Goal: Transaction & Acquisition: Purchase product/service

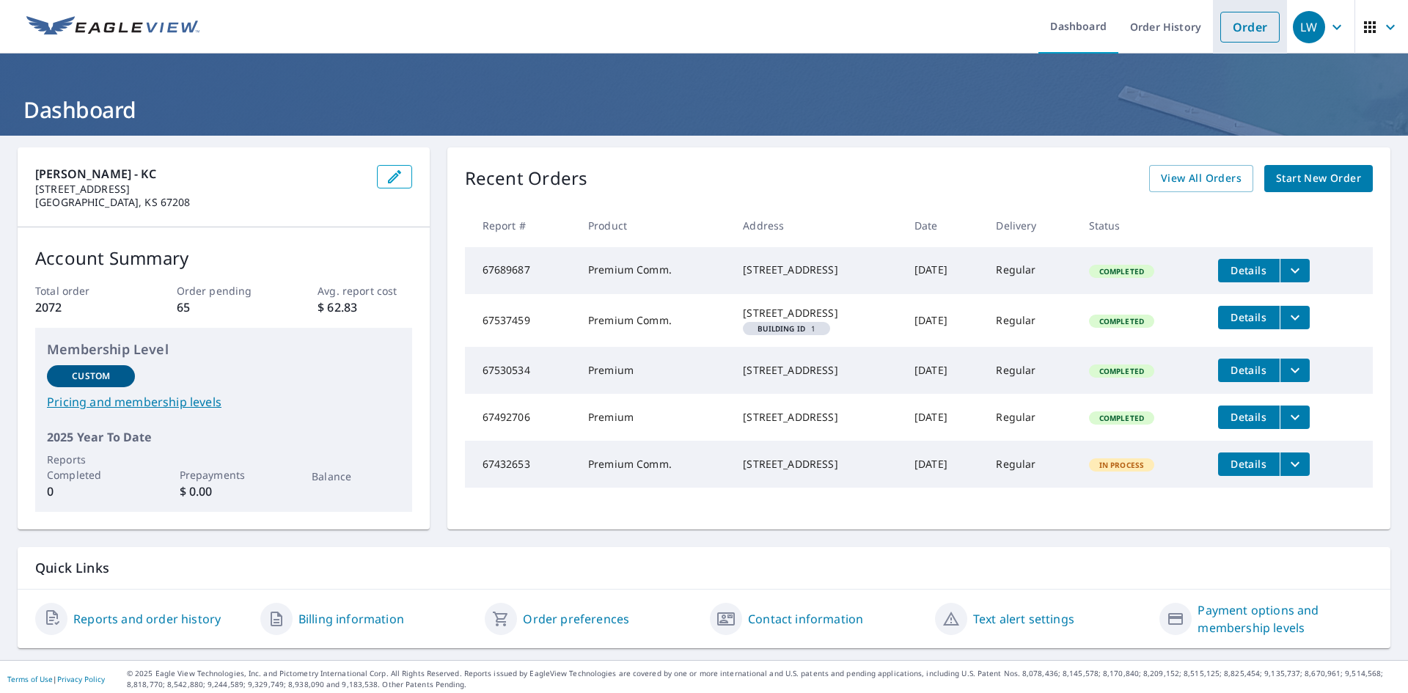
click at [1241, 27] on link "Order" at bounding box center [1249, 27] width 59 height 31
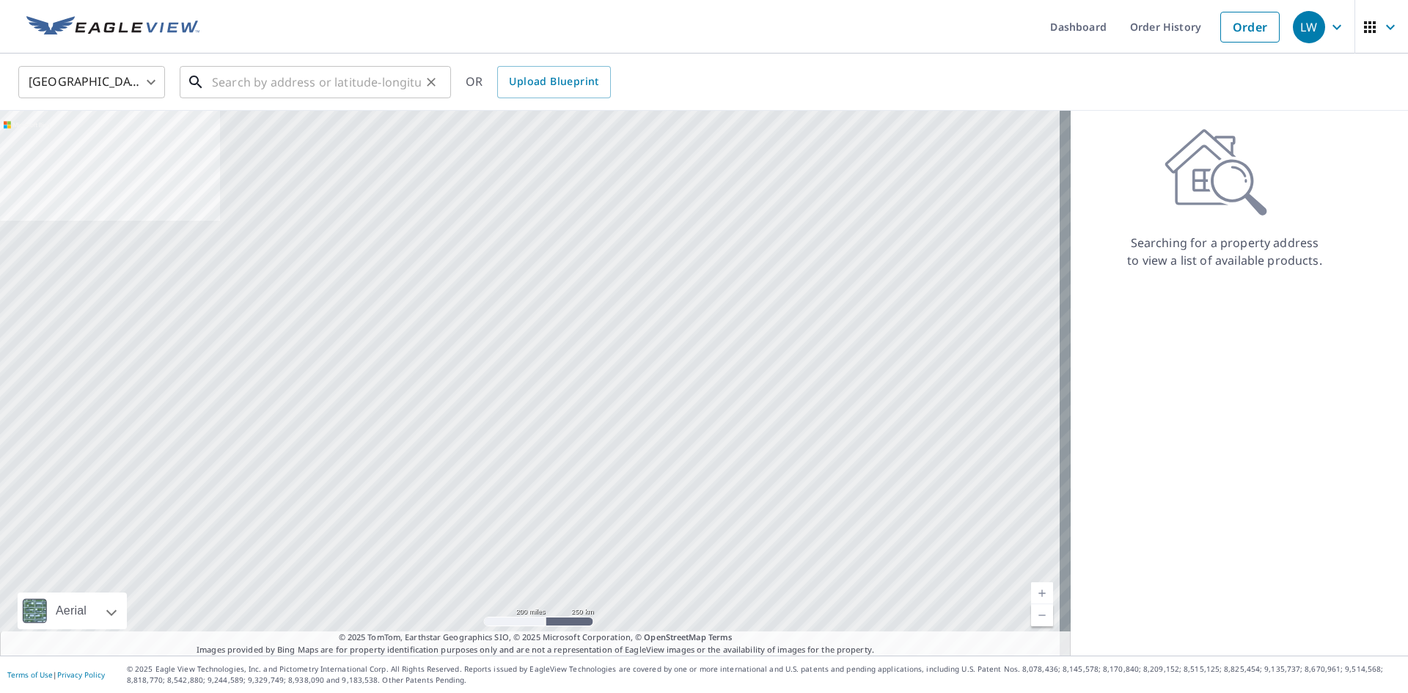
click at [366, 84] on input "text" at bounding box center [316, 82] width 209 height 41
paste input "[STREET_ADDRESS]"
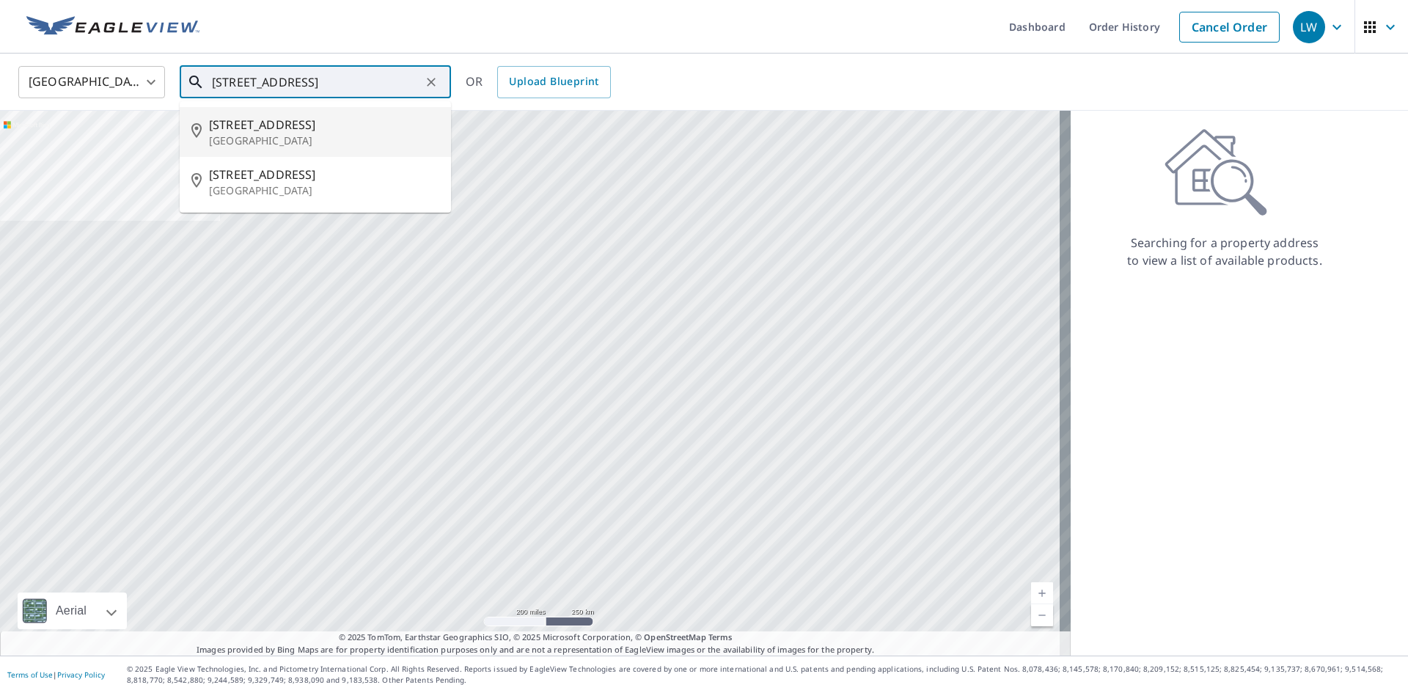
click at [312, 139] on p "[GEOGRAPHIC_DATA]" at bounding box center [324, 140] width 230 height 15
type input "[STREET_ADDRESS][PERSON_NAME]"
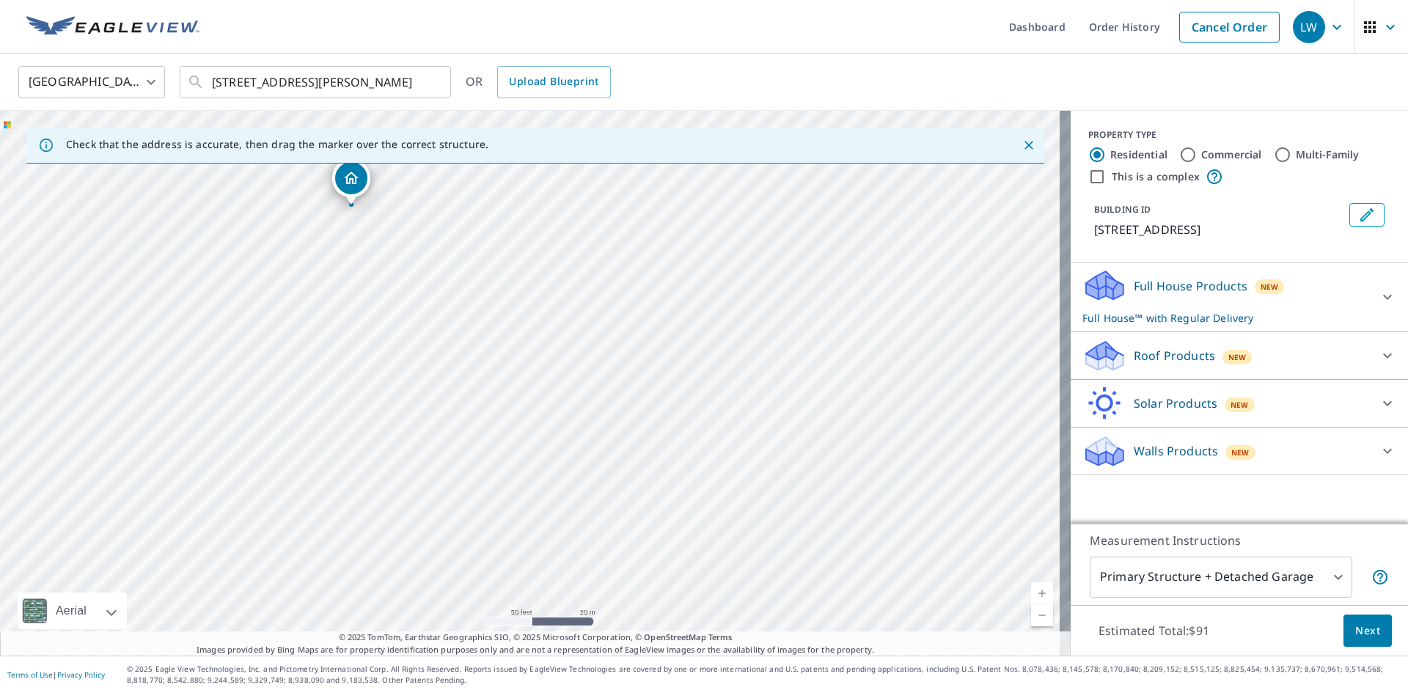
click at [1163, 353] on p "Roof Products" at bounding box center [1174, 356] width 81 height 18
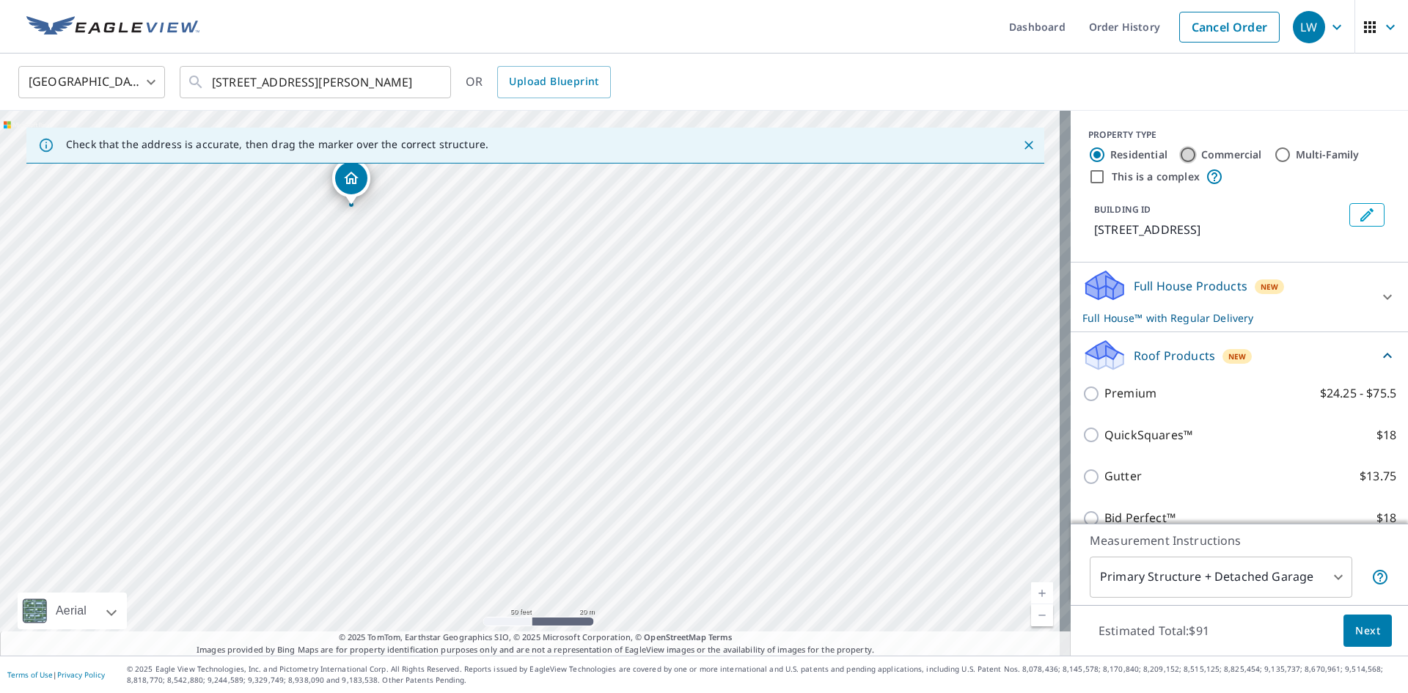
click at [1179, 151] on input "Commercial" at bounding box center [1188, 155] width 18 height 18
radio input "true"
type input "4"
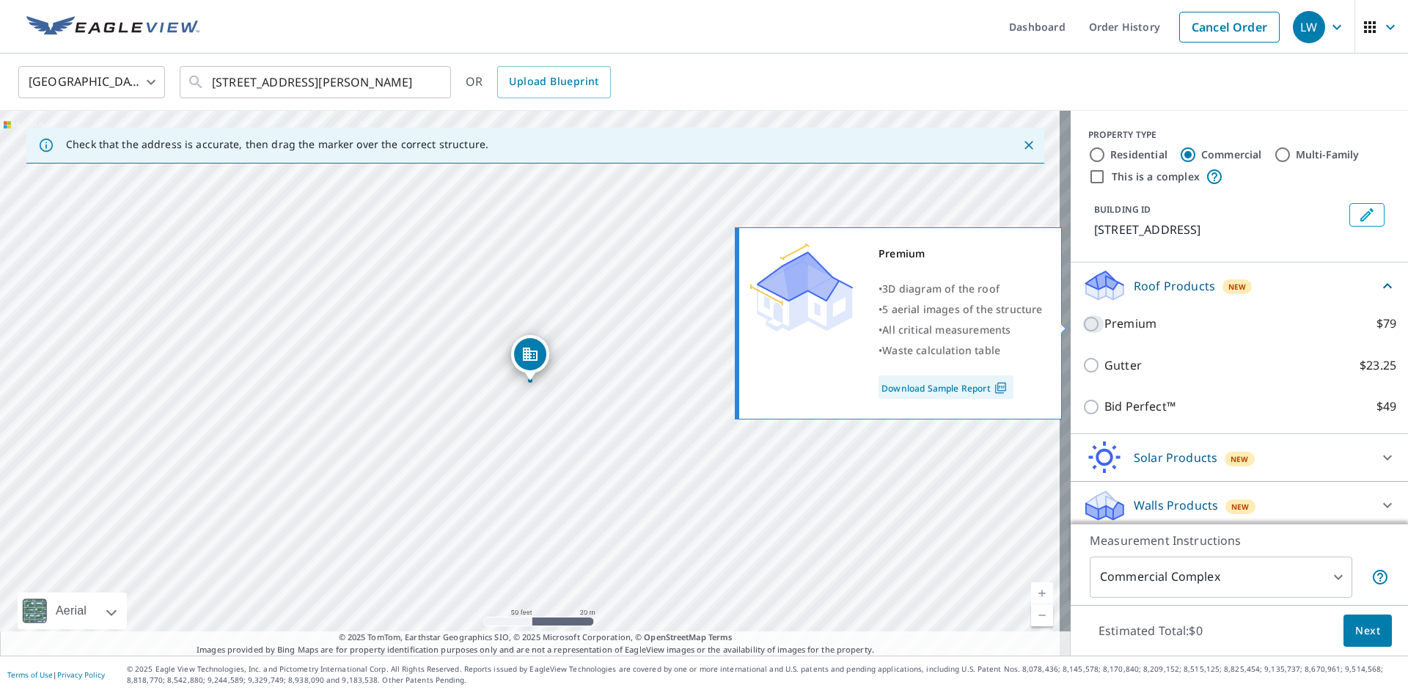
click at [1083, 323] on input "Premium $79" at bounding box center [1094, 324] width 22 height 18
checkbox input "true"
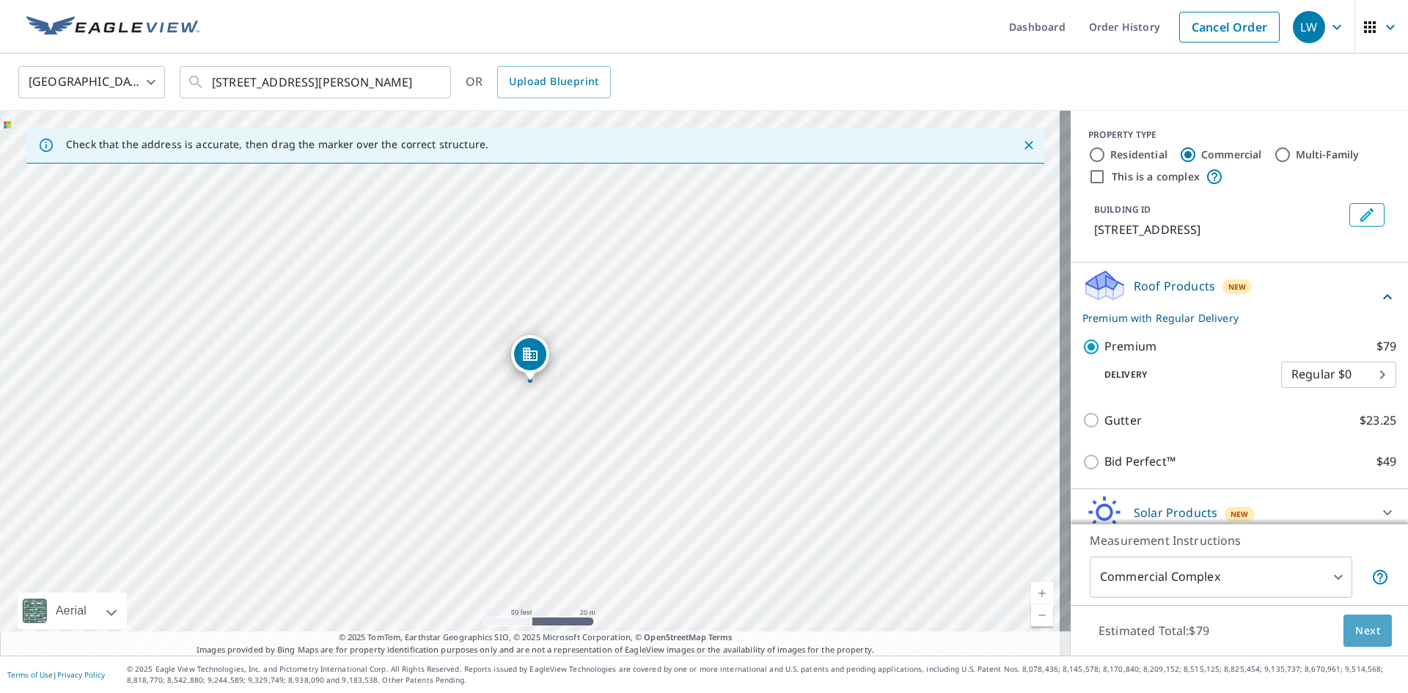
click at [1361, 624] on span "Next" at bounding box center [1367, 631] width 25 height 18
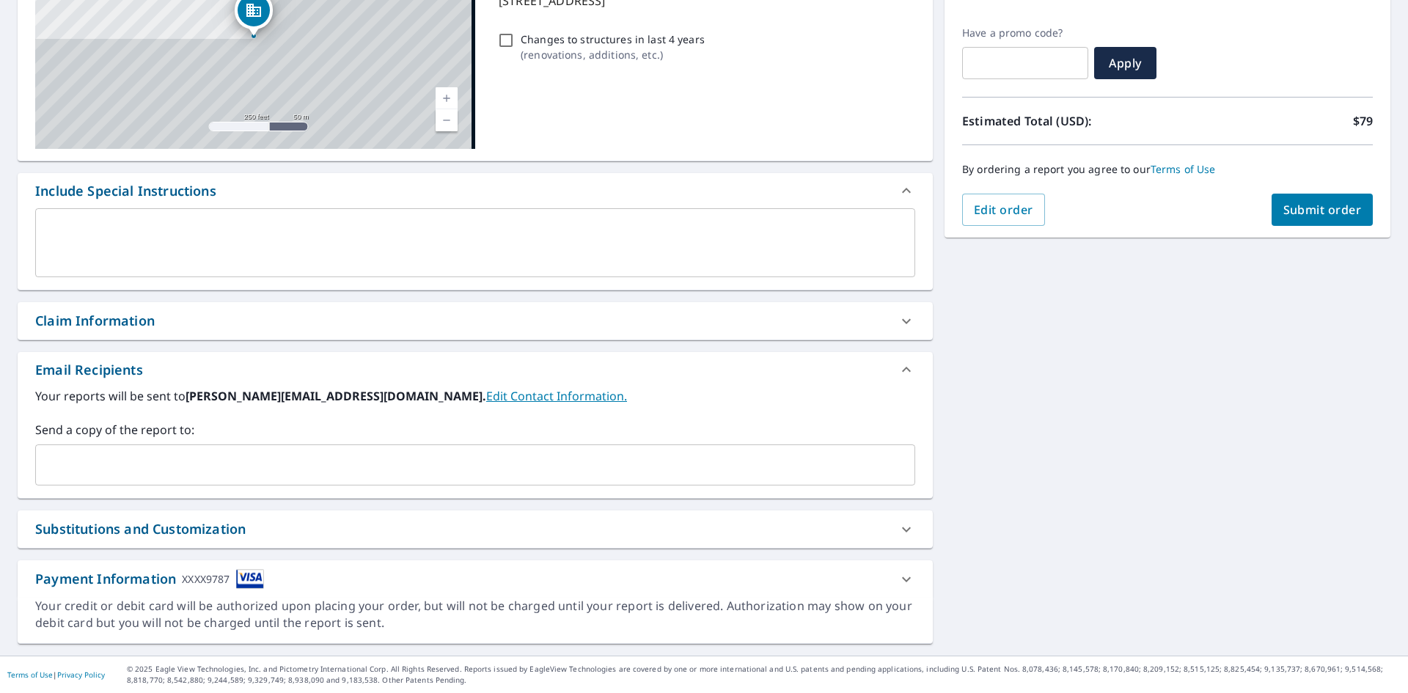
scroll to position [230, 0]
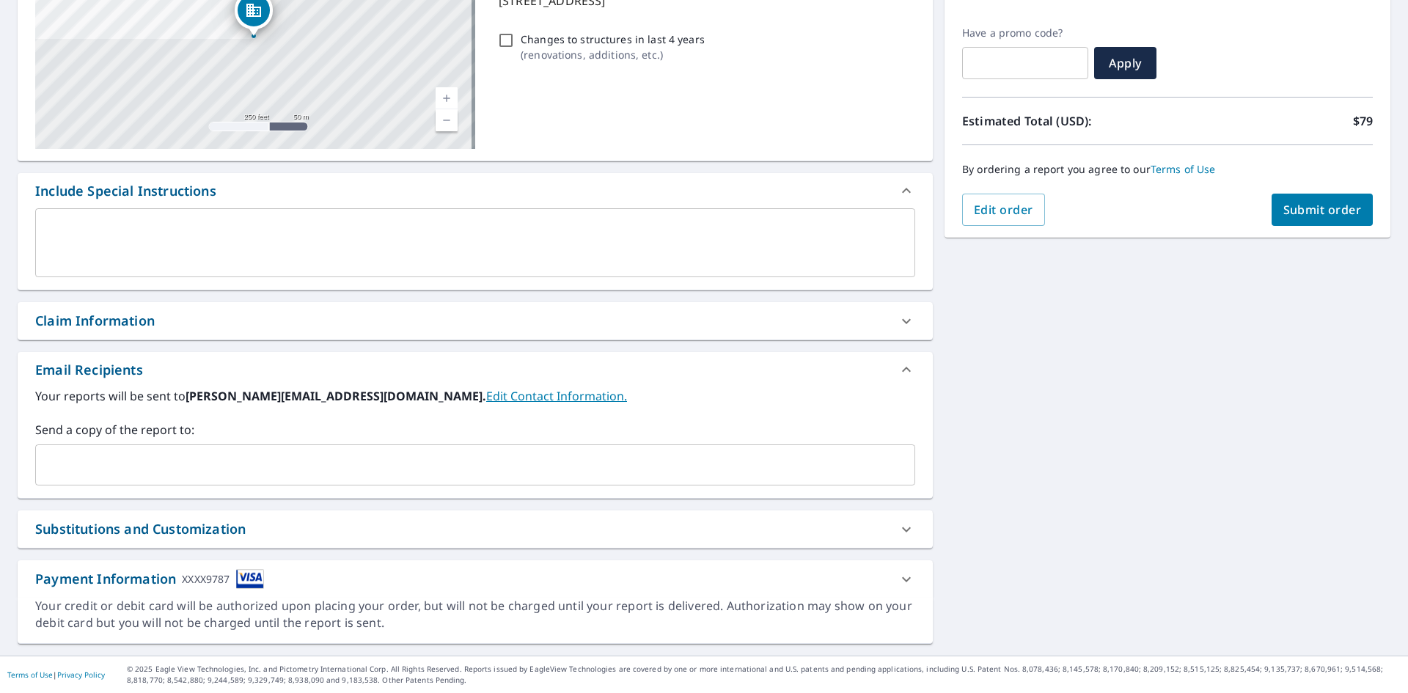
click at [444, 480] on div "​" at bounding box center [475, 464] width 880 height 41
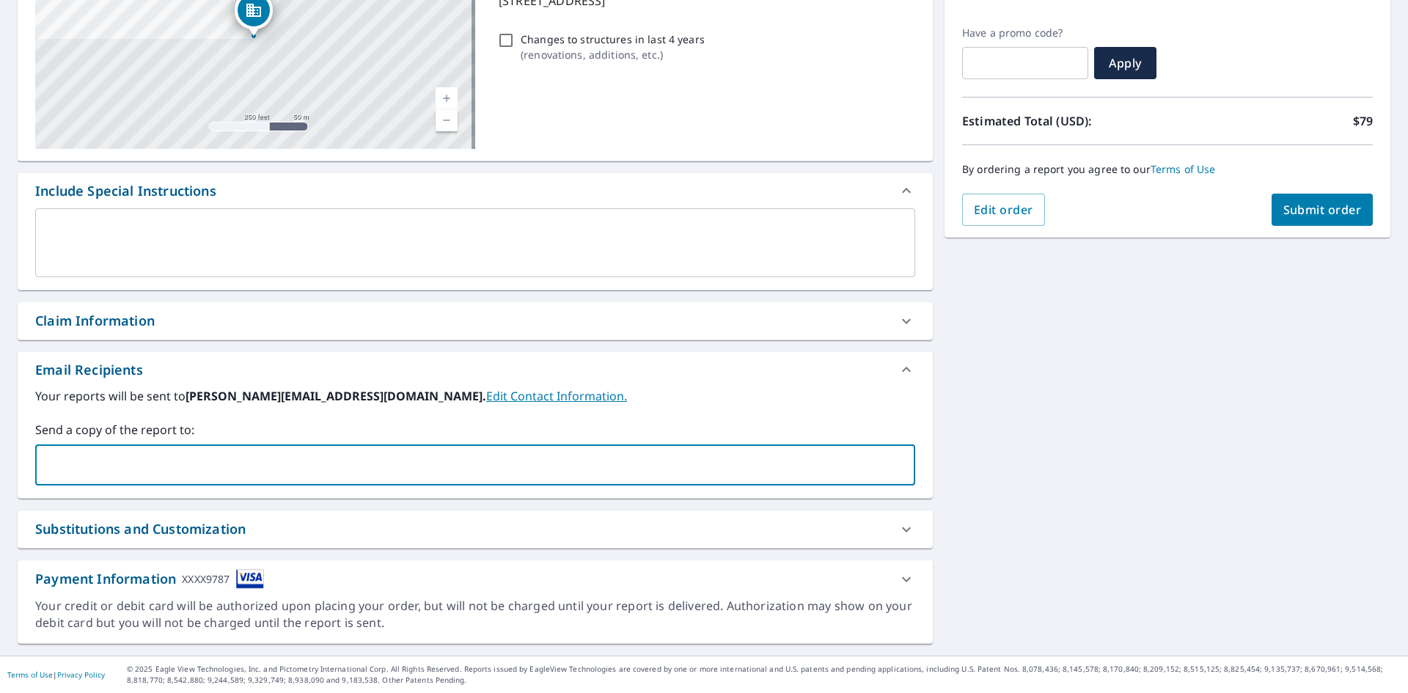
click at [254, 462] on input "text" at bounding box center [464, 465] width 845 height 28
type input "[PERSON_NAME][EMAIL_ADDRESS][DOMAIN_NAME]"
checkbox input "true"
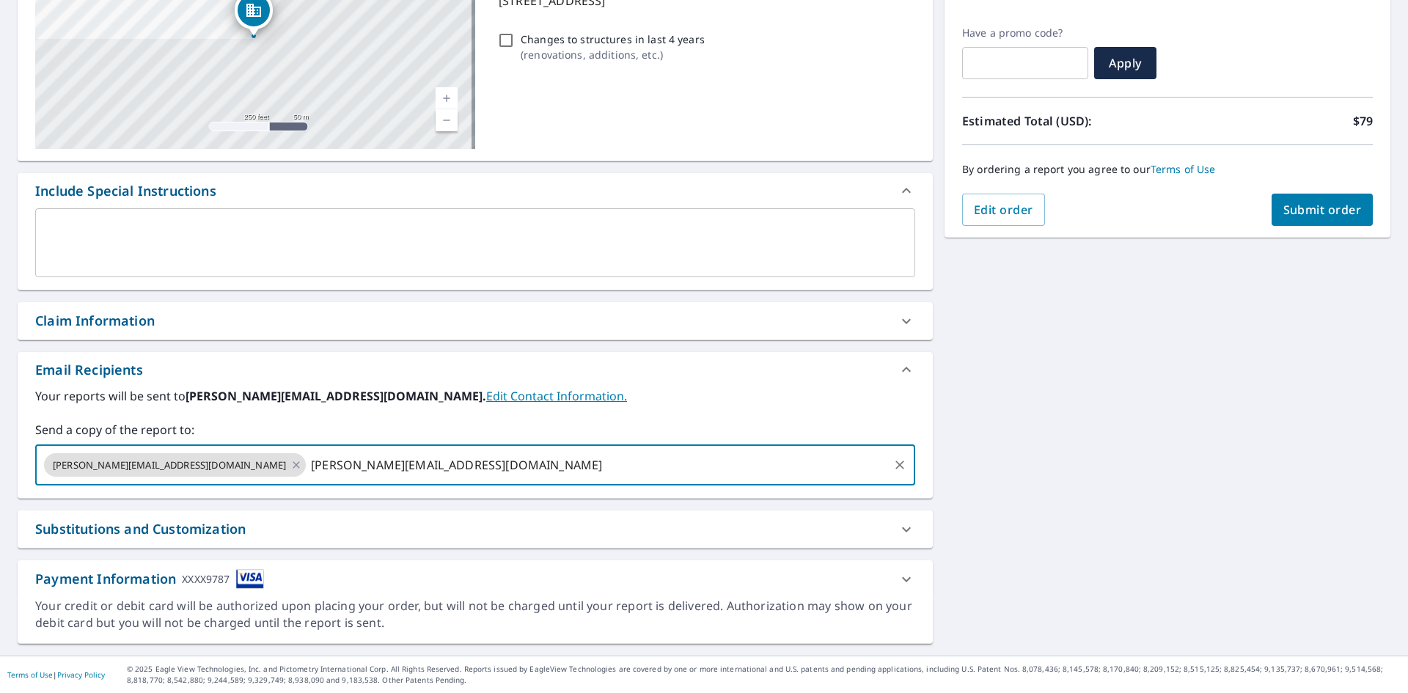
type input "[PERSON_NAME][EMAIL_ADDRESS][DOMAIN_NAME]"
click at [1306, 202] on span "Submit order" at bounding box center [1322, 210] width 78 height 16
checkbox input "true"
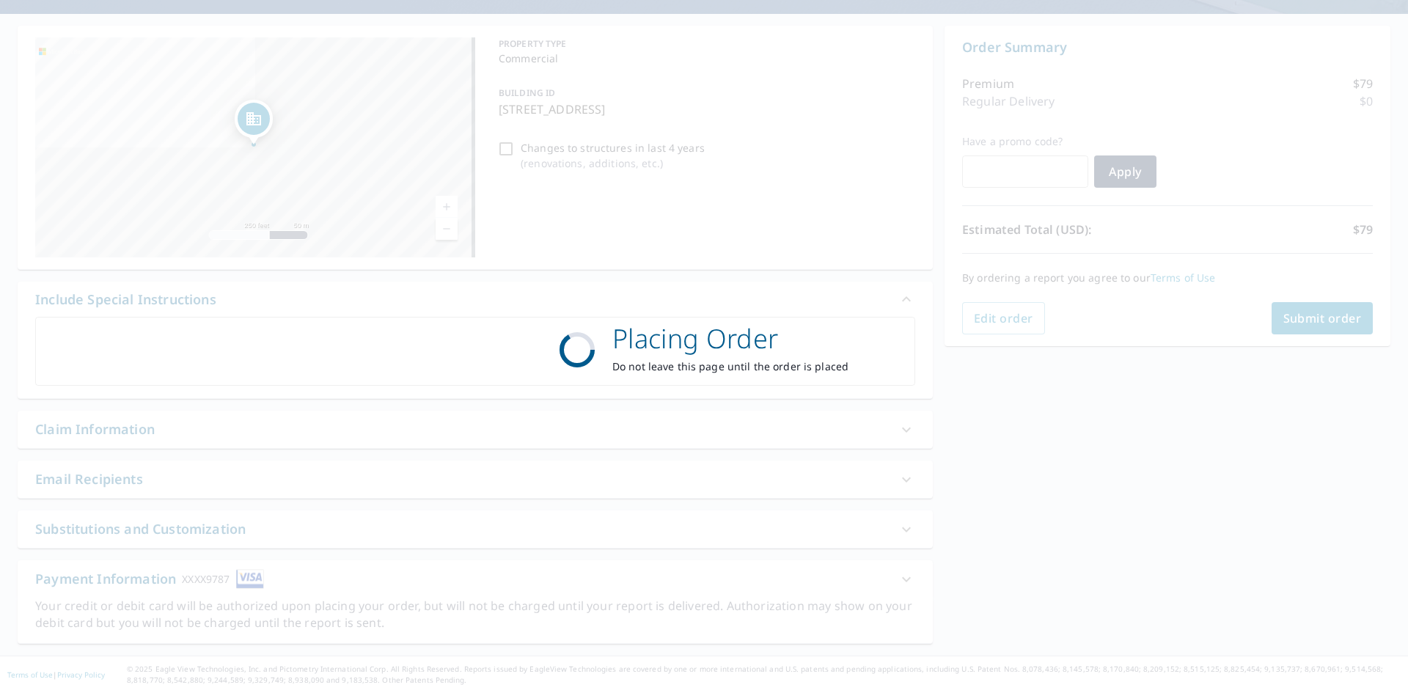
scroll to position [122, 0]
